Goal: Information Seeking & Learning: Learn about a topic

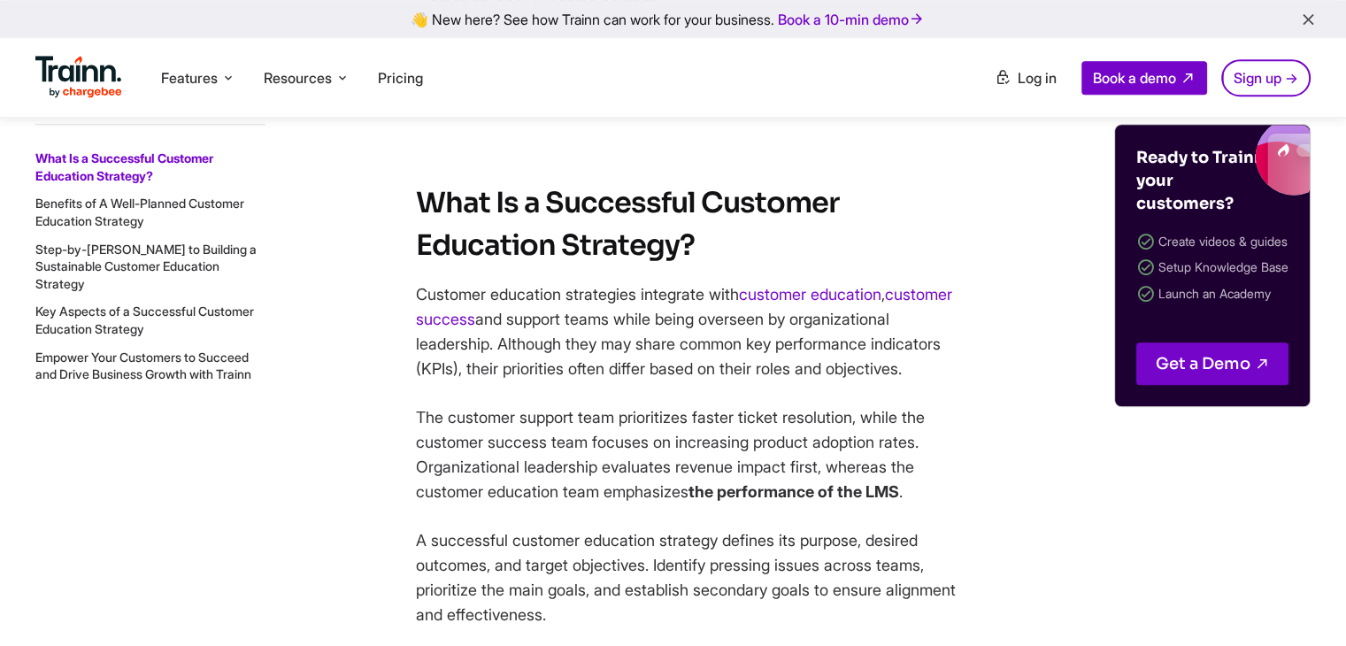
scroll to position [1416, 0]
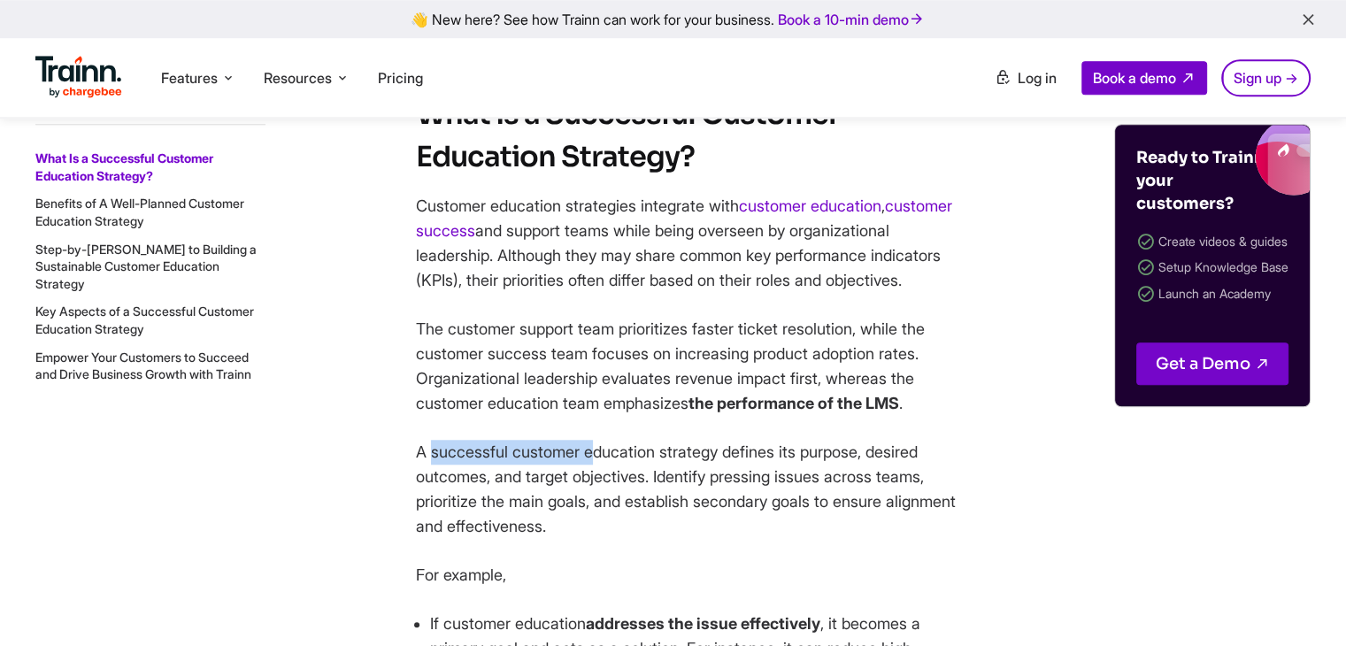
drag, startPoint x: 425, startPoint y: 475, endPoint x: 626, endPoint y: 480, distance: 201.8
click at [626, 480] on p "A successful customer education strategy defines its purpose, desired outcomes,…" at bounding box center [690, 489] width 549 height 99
click at [824, 520] on p "A successful customer education strategy defines its purpose, desired outcomes,…" at bounding box center [690, 489] width 549 height 99
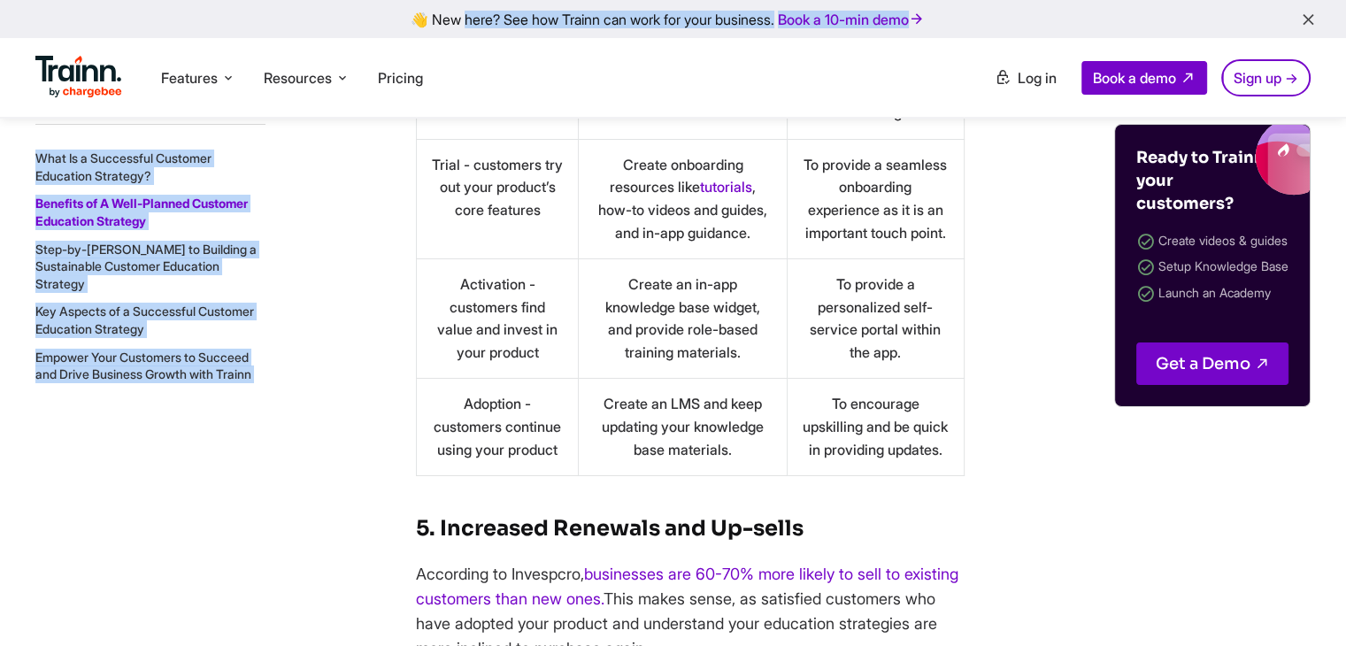
scroll to position [6731, 0]
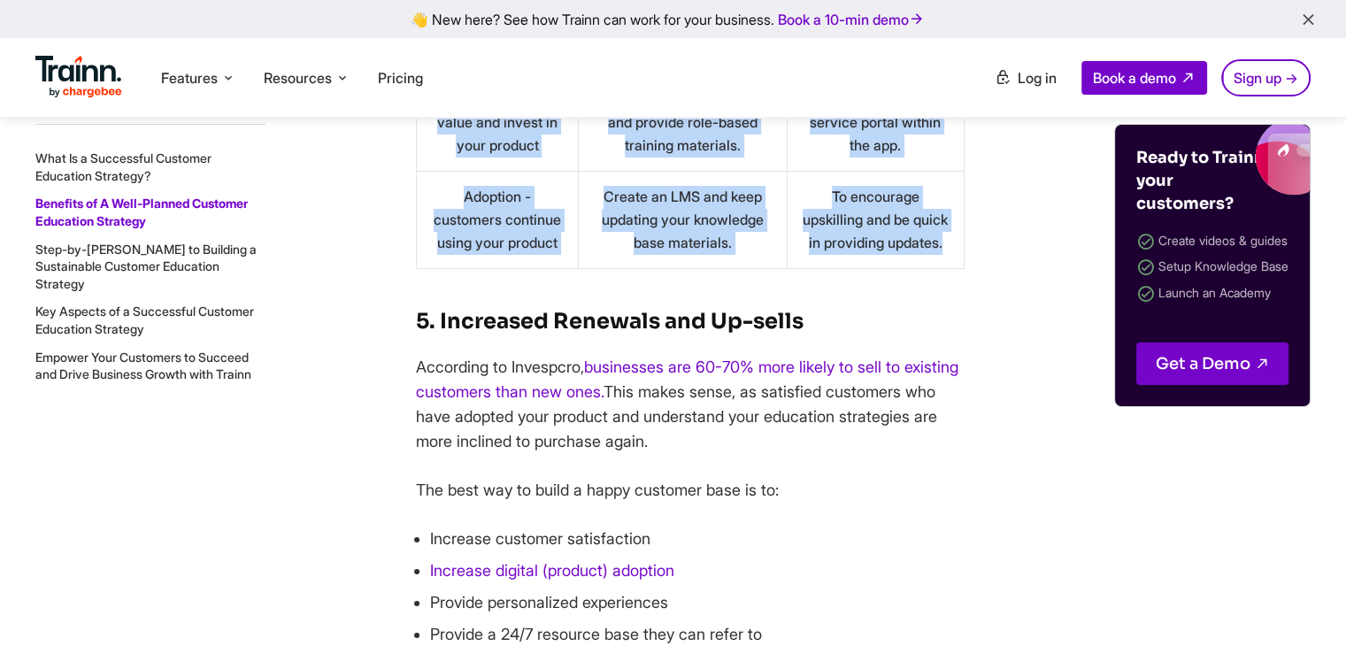
drag, startPoint x: 442, startPoint y: 283, endPoint x: 913, endPoint y: 382, distance: 481.0
copy div ". Improved Product Adoption Product adoption occurs when customers integrate yo…"
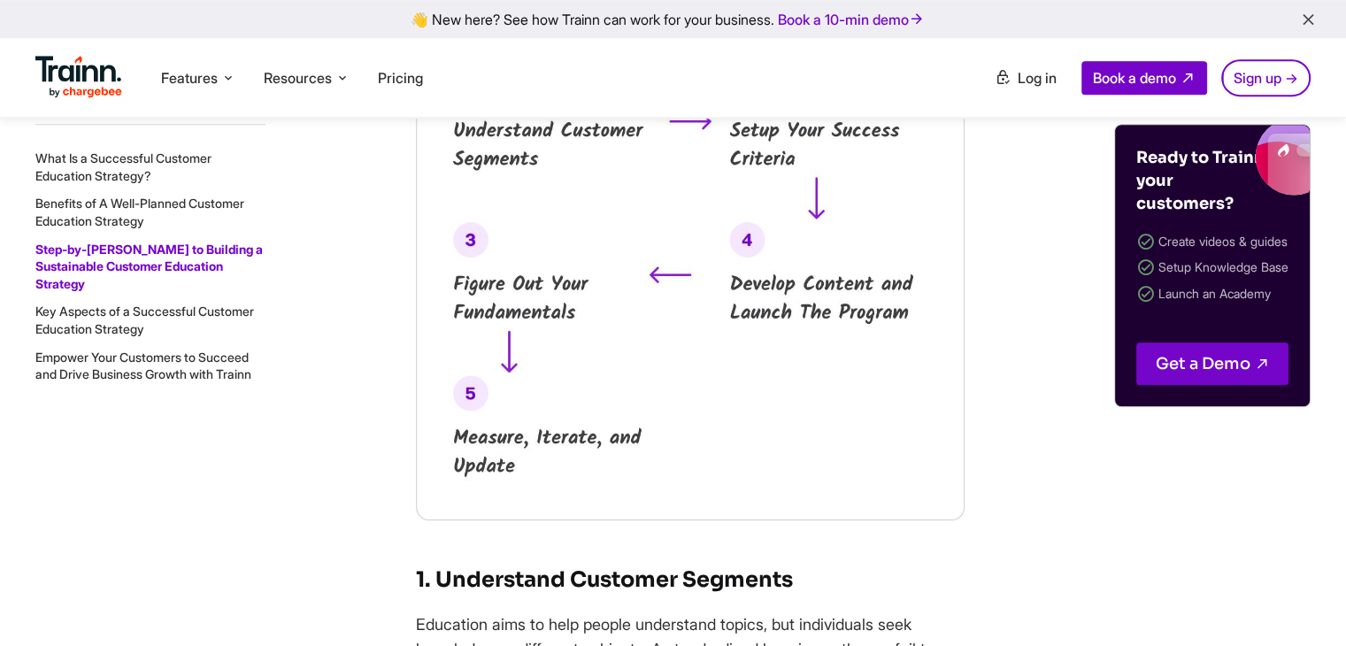
scroll to position [7704, 0]
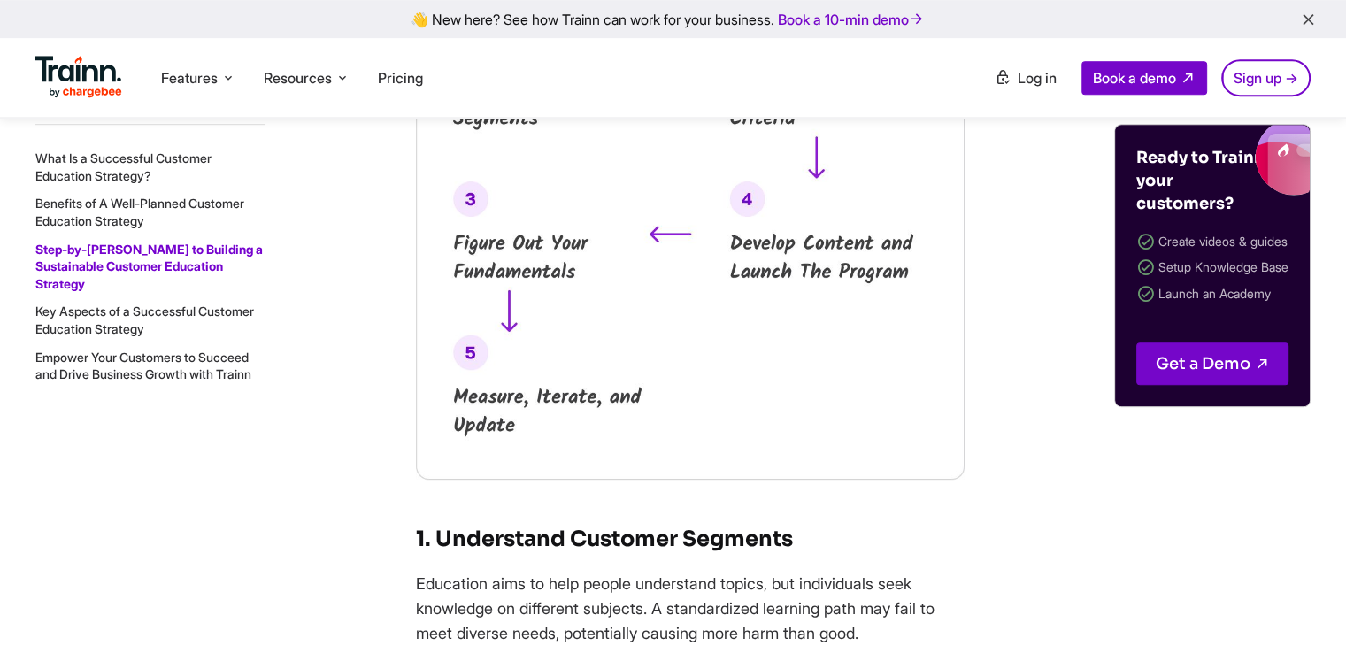
click at [878, 142] on img at bounding box center [690, 234] width 549 height 492
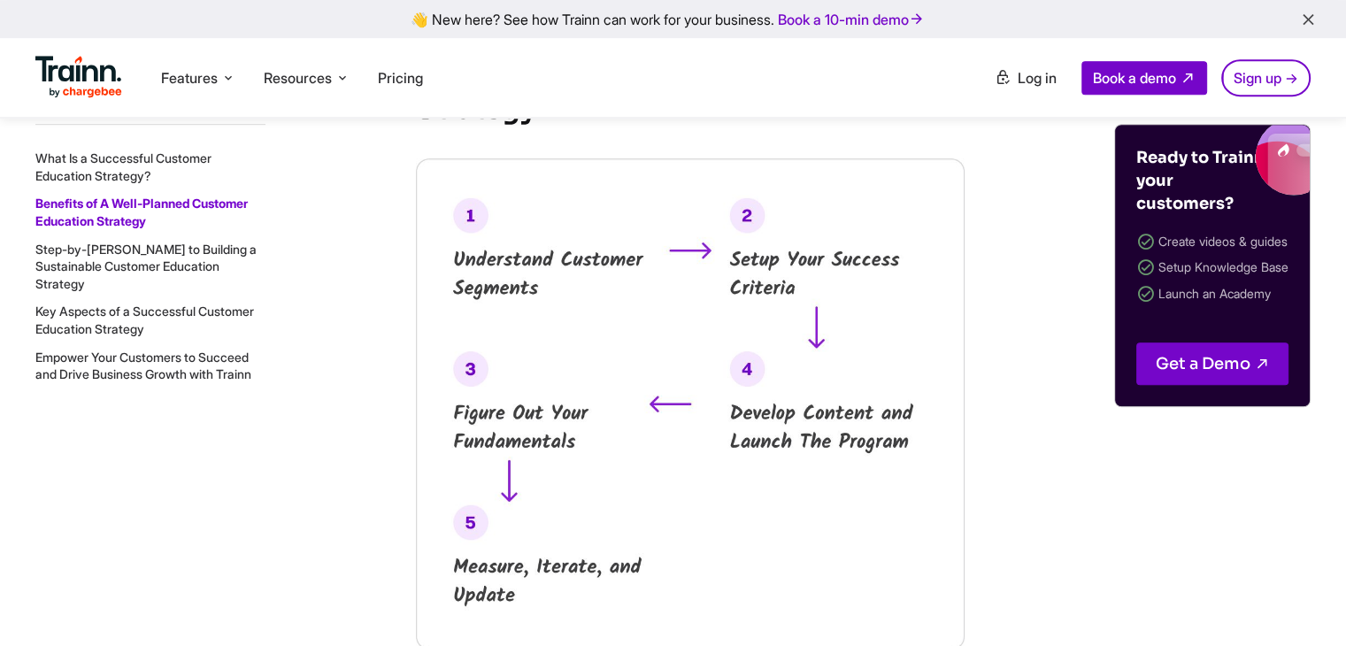
scroll to position [7527, 0]
